Goal: Transaction & Acquisition: Subscribe to service/newsletter

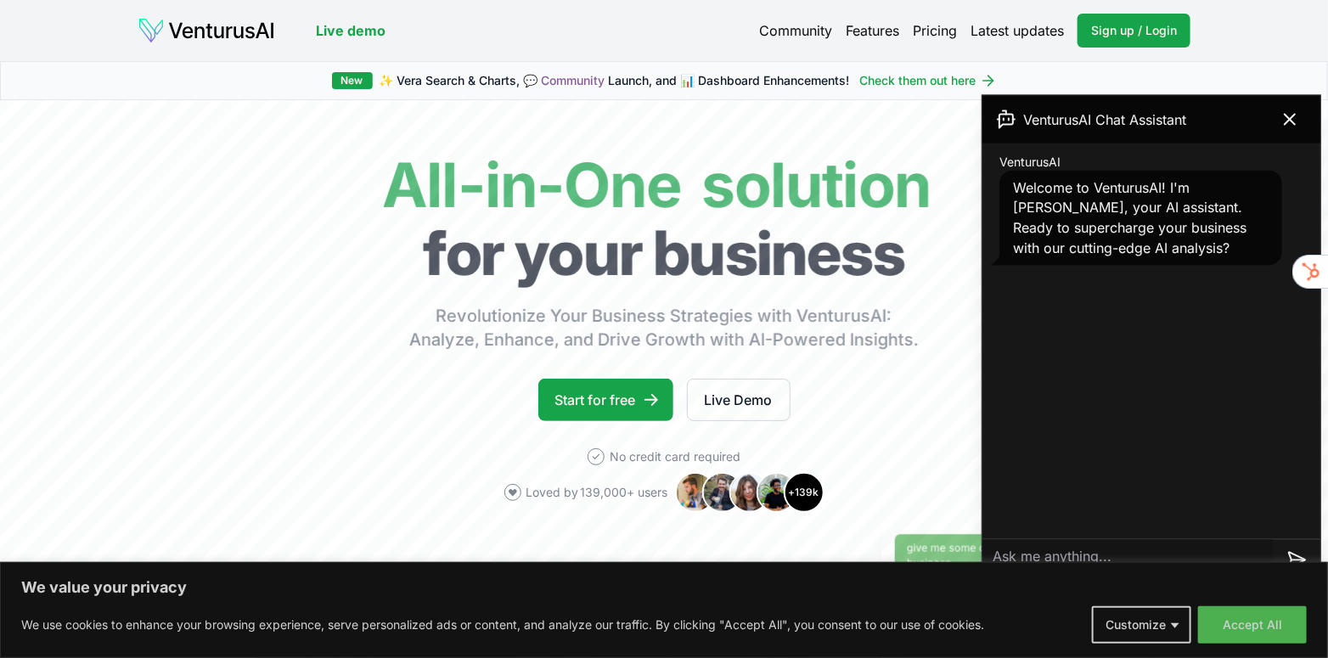
scroll to position [1953, 0]
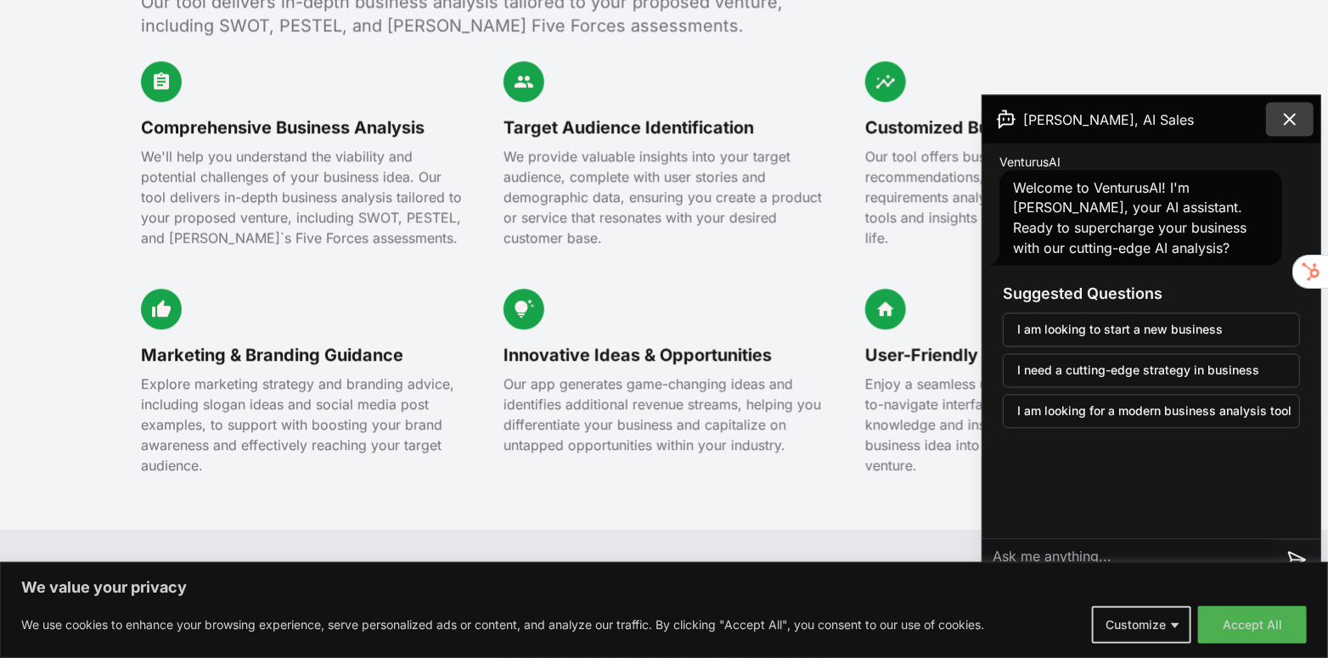
click at [1290, 120] on icon at bounding box center [1290, 120] width 20 height 20
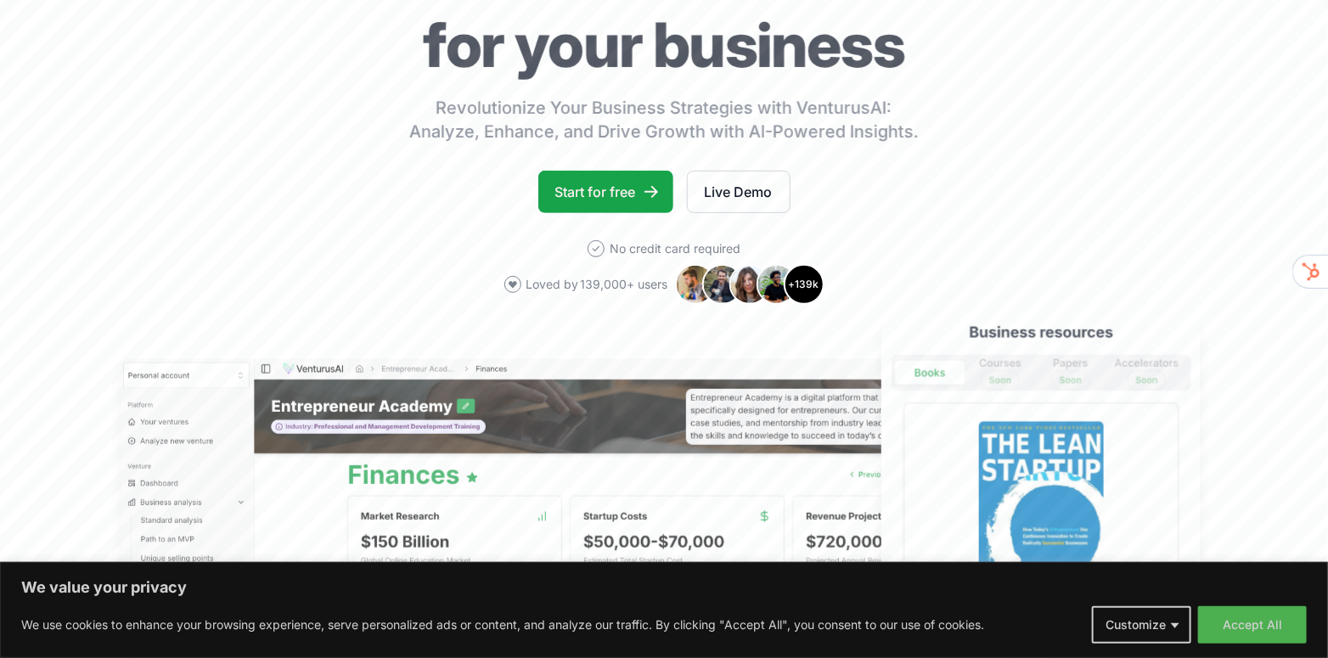
scroll to position [0, 0]
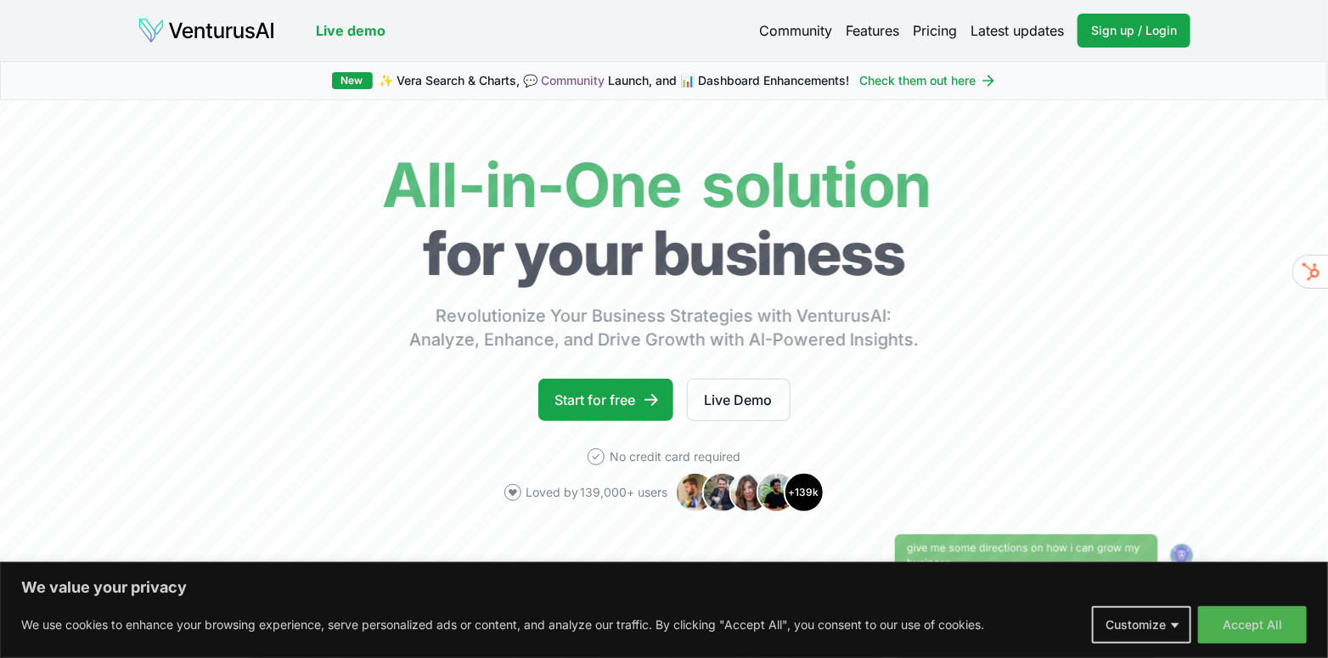
click at [261, 48] on div "Live demo Community Features Pricing Latest updates Sign up / Login Login Live …" at bounding box center [664, 30] width 1189 height 61
click at [255, 42] on img at bounding box center [207, 30] width 138 height 27
click at [1237, 622] on button "Accept All" at bounding box center [1252, 624] width 109 height 37
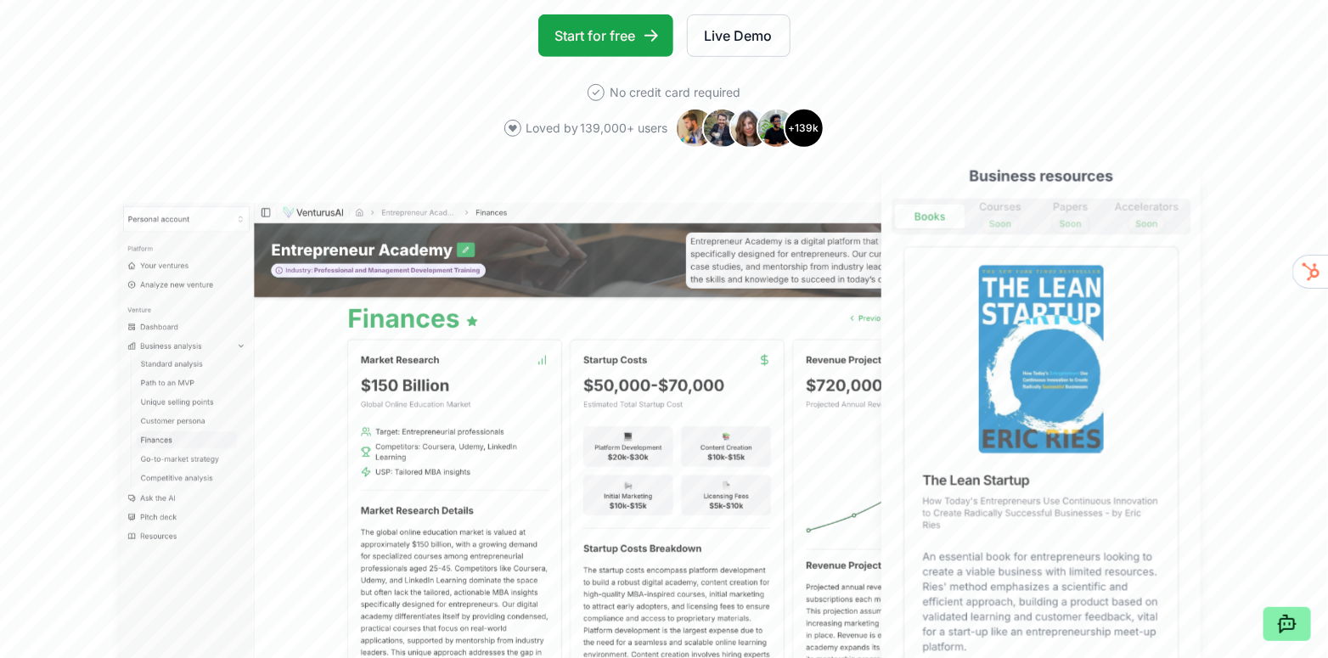
scroll to position [340, 0]
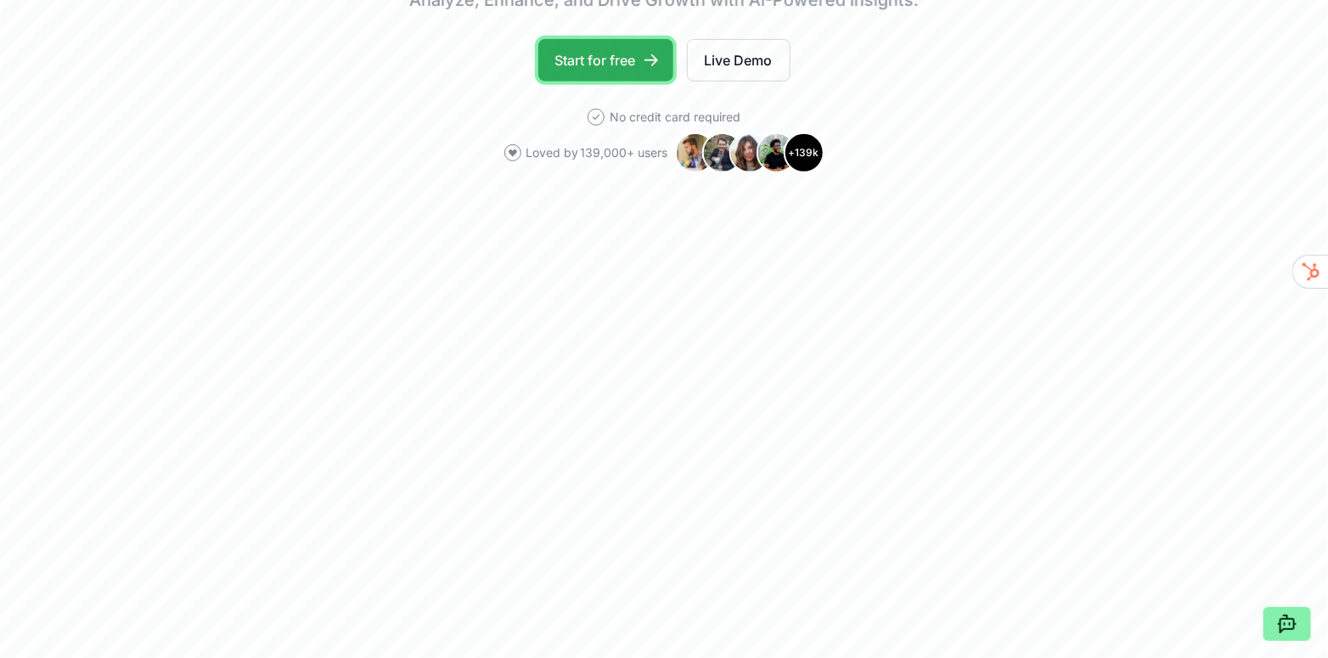
click at [621, 63] on link "Start for free" at bounding box center [605, 60] width 135 height 42
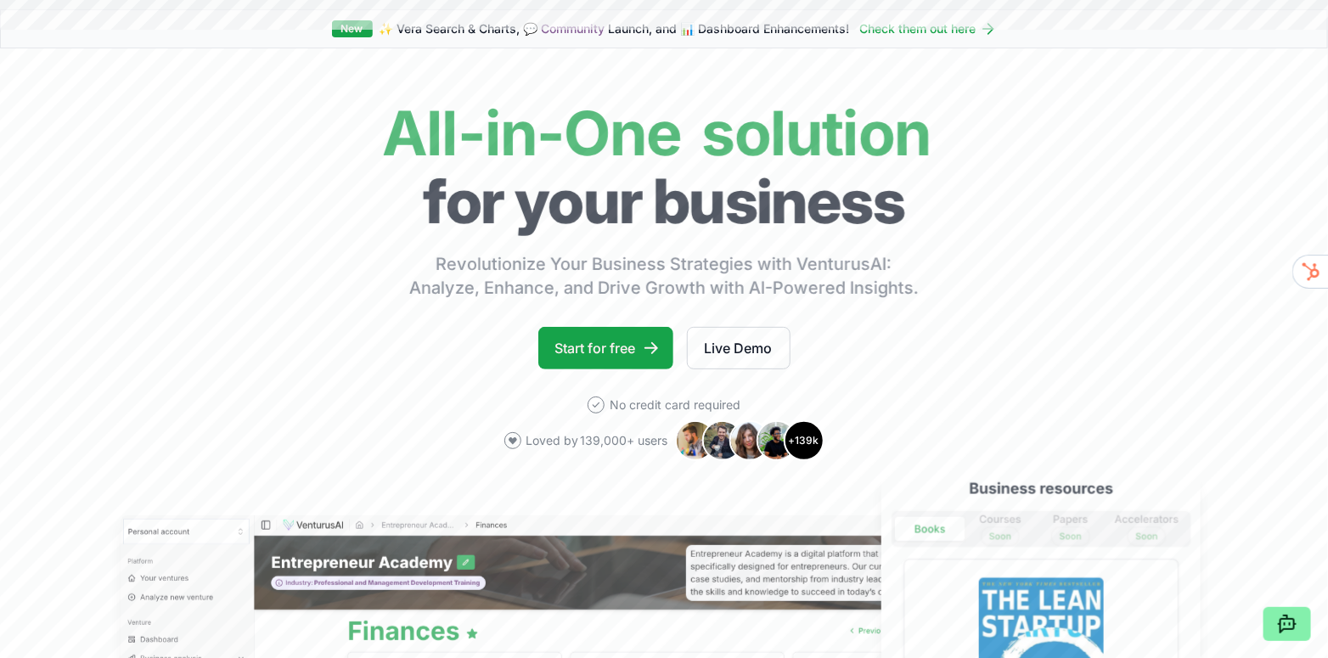
scroll to position [0, 0]
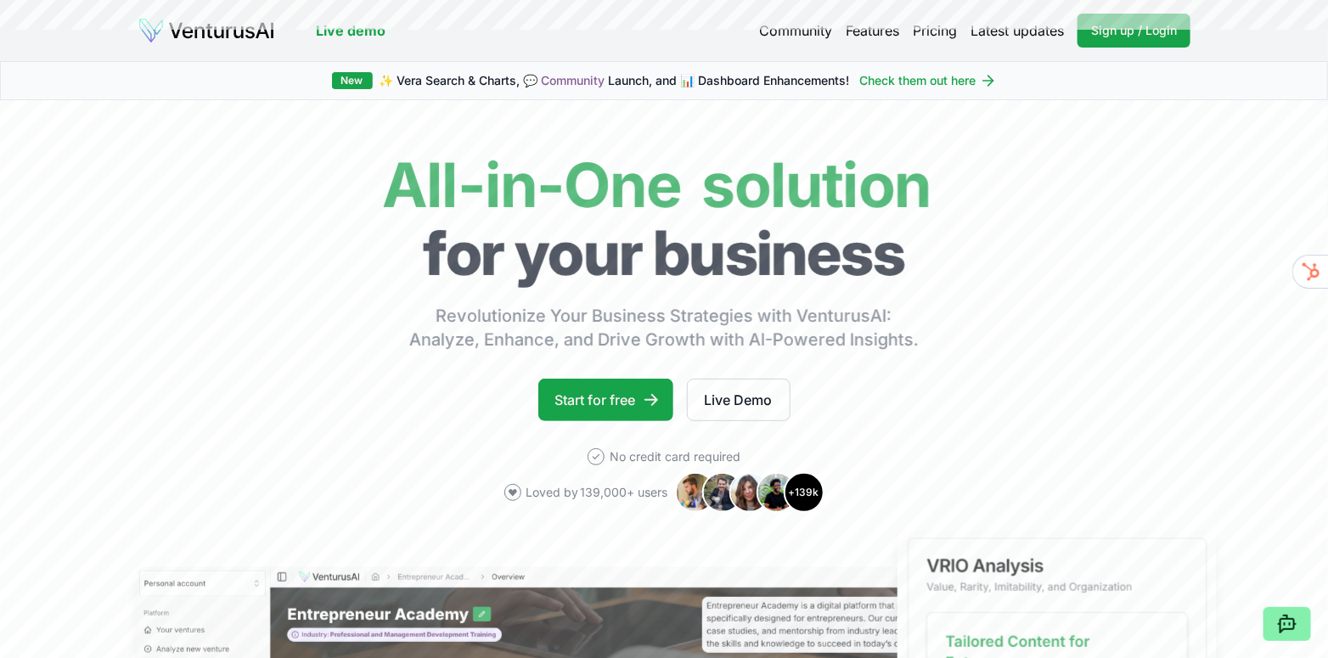
click at [935, 35] on link "Pricing" at bounding box center [935, 30] width 44 height 20
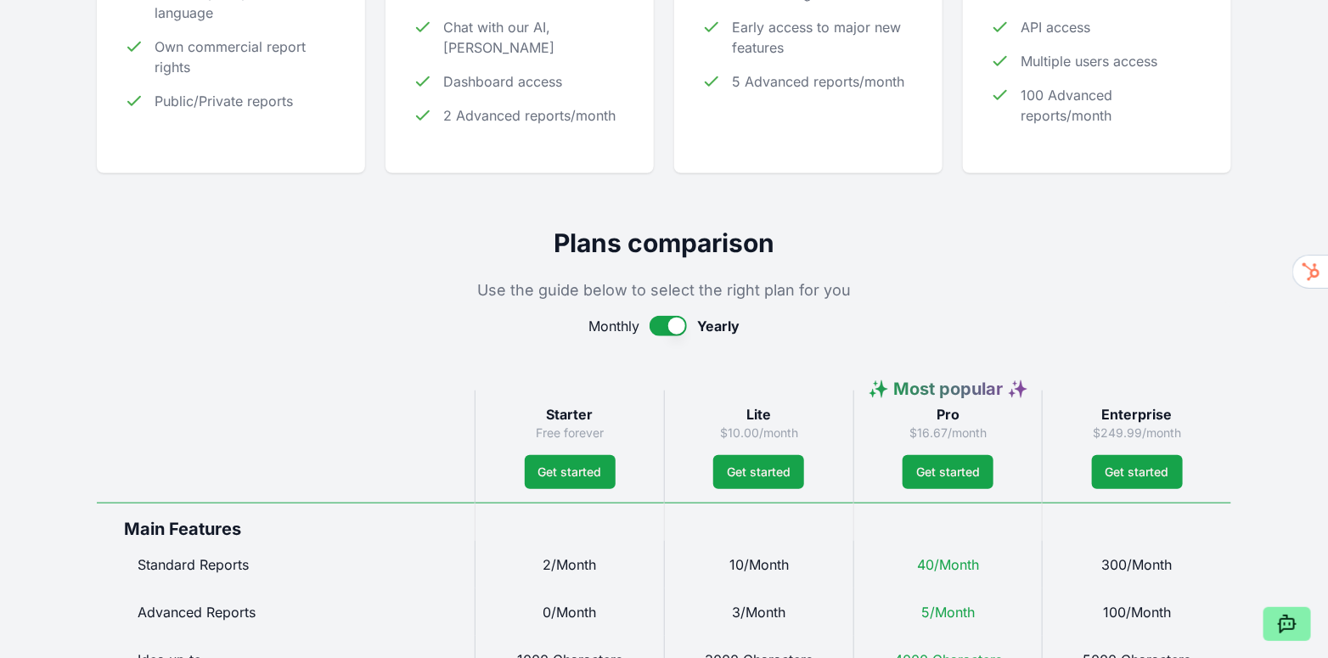
scroll to position [594, 0]
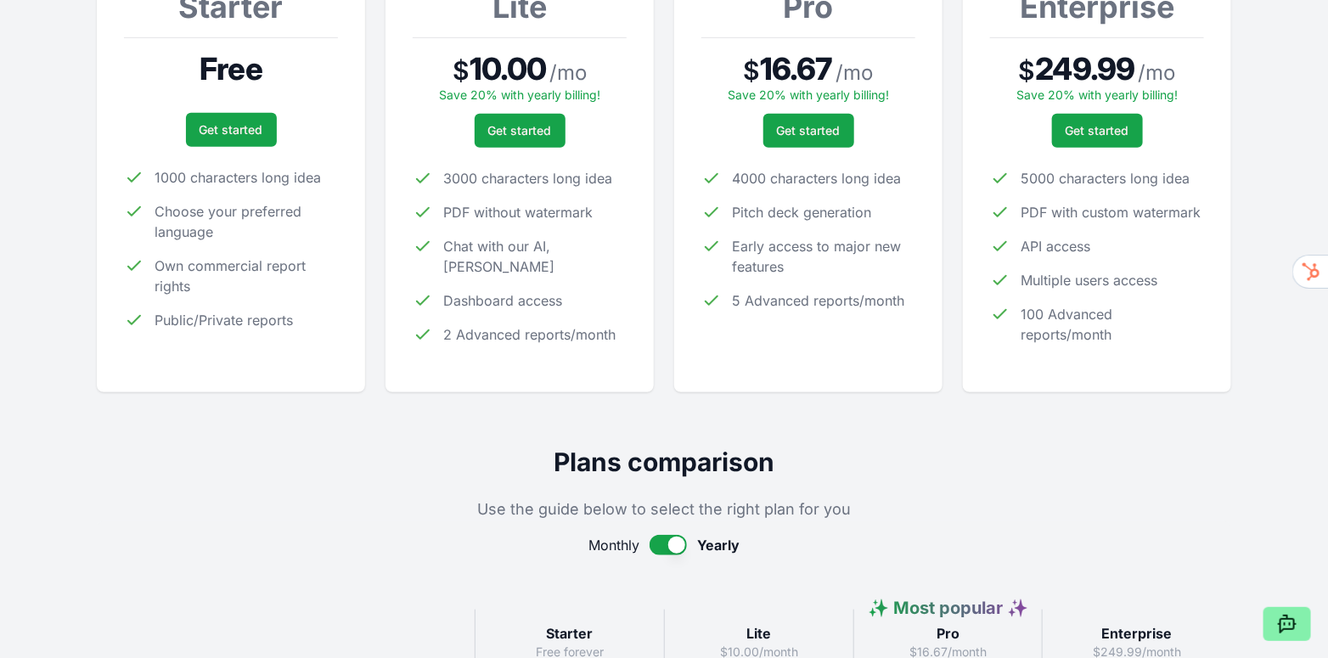
scroll to position [0, 0]
